Goal: Check status: Check status

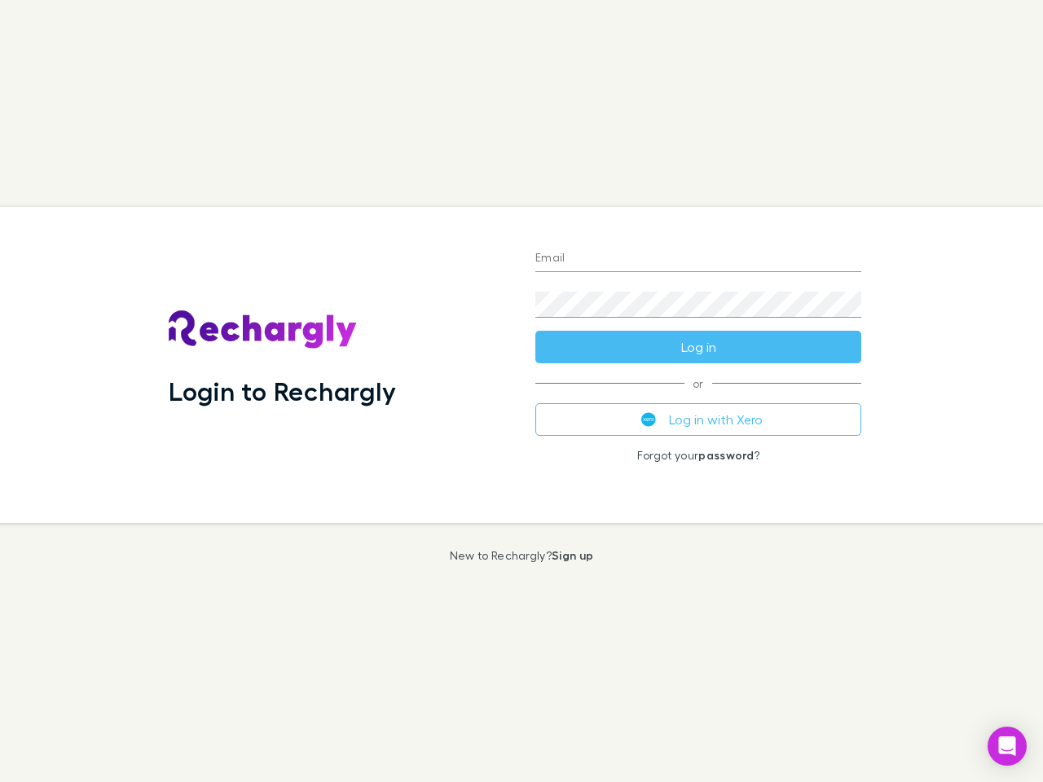
click at [522, 391] on div "Login to Rechargly" at bounding box center [339, 365] width 367 height 316
click at [698, 259] on input "Email" at bounding box center [698, 259] width 326 height 26
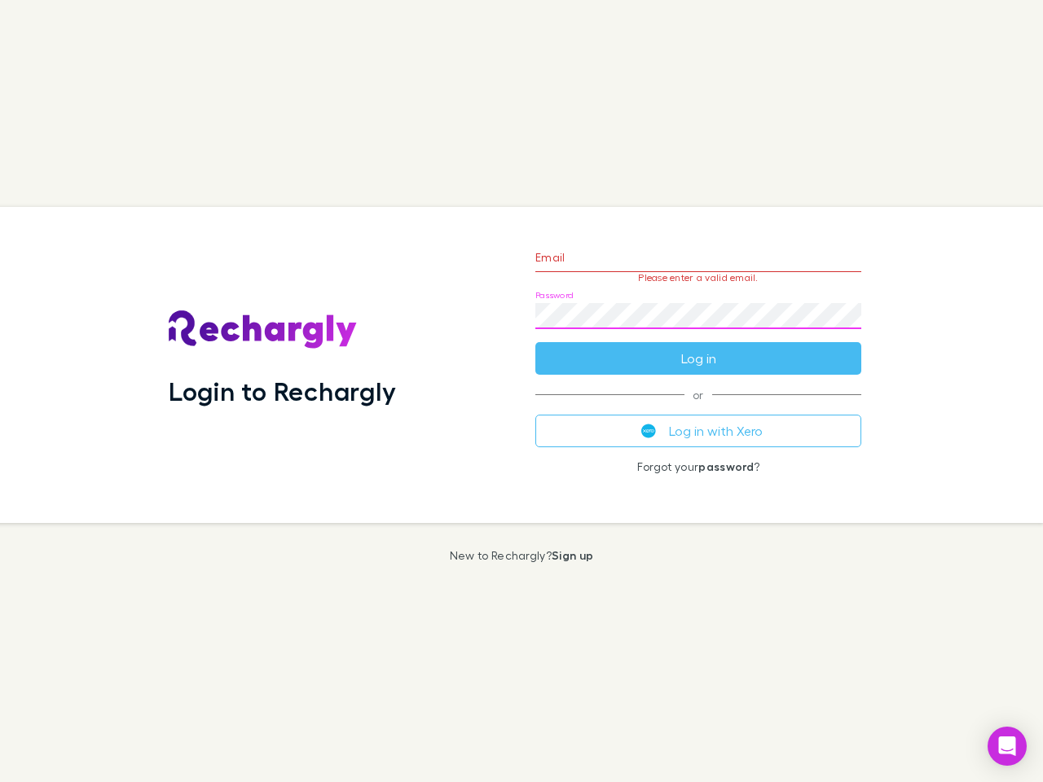
click at [698, 347] on form "Email Please enter a valid email. Password Log in" at bounding box center [698, 304] width 326 height 142
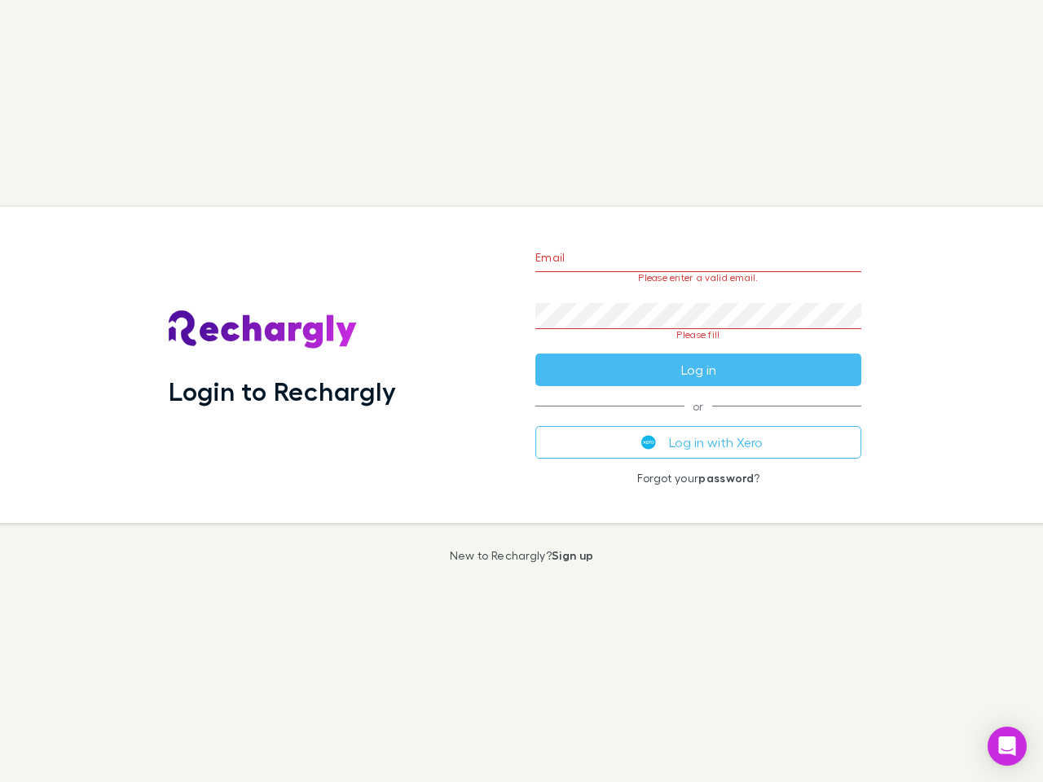
click at [698, 420] on div "Email Please enter a valid email. Password Please fill Log in or Log in with Xe…" at bounding box center [698, 365] width 352 height 316
click at [1007, 746] on icon "Open Intercom Messenger" at bounding box center [1007, 747] width 17 height 20
